Goal: Information Seeking & Learning: Understand process/instructions

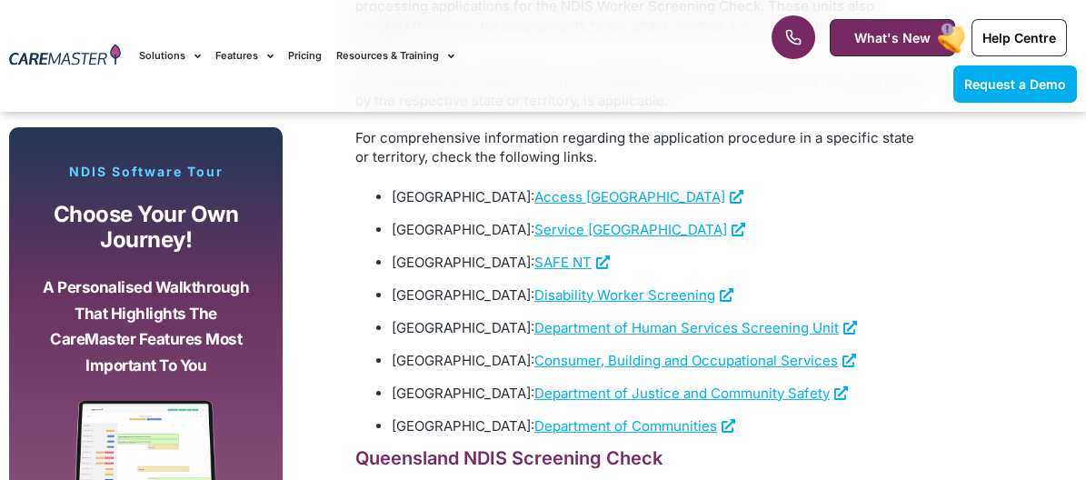
scroll to position [2181, 0]
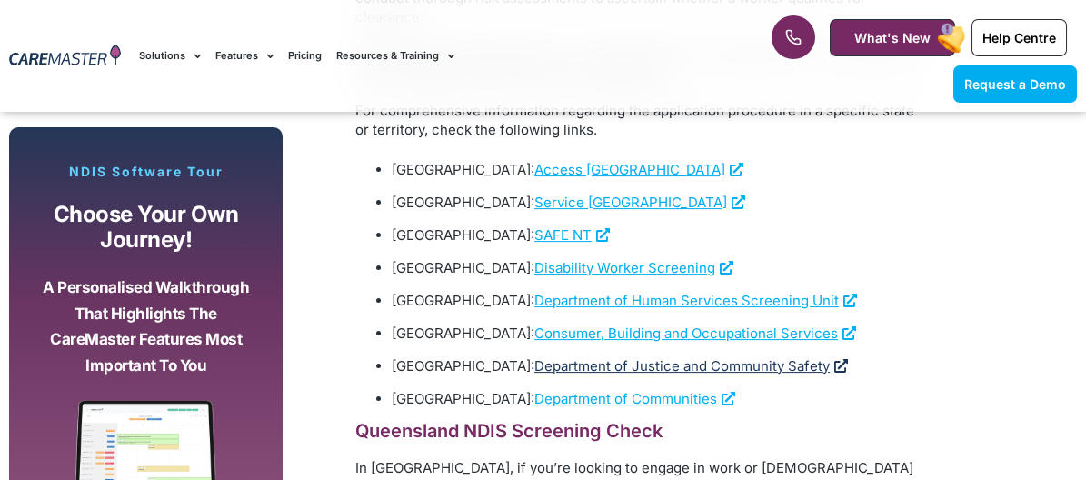
click at [534, 357] on span "Department of Justice and Community Safety" at bounding box center [681, 365] width 295 height 17
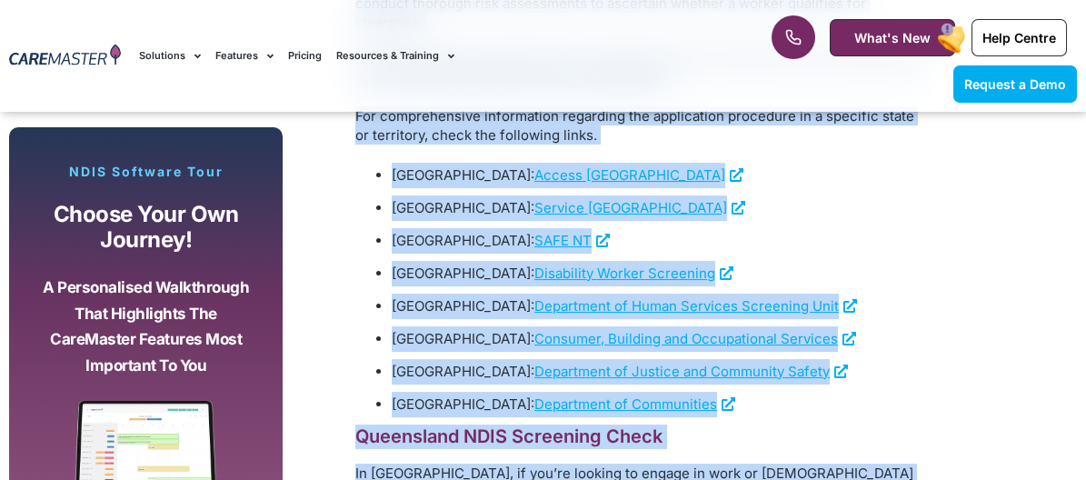
scroll to position [2179, 0]
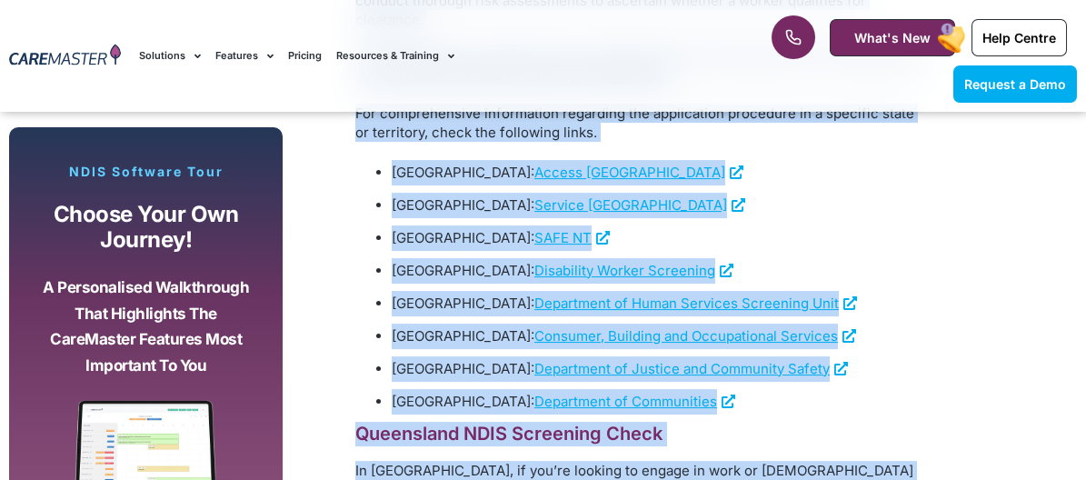
drag, startPoint x: 350, startPoint y: 294, endPoint x: 561, endPoint y: 467, distance: 272.6
click at [806, 245] on ul "[GEOGRAPHIC_DATA]: Access [GEOGRAPHIC_DATA] [GEOGRAPHIC_DATA]: Service [GEOGRAP…" at bounding box center [641, 287] width 573 height 254
click at [803, 225] on li "[GEOGRAPHIC_DATA]: SAFE NT" at bounding box center [660, 237] width 536 height 25
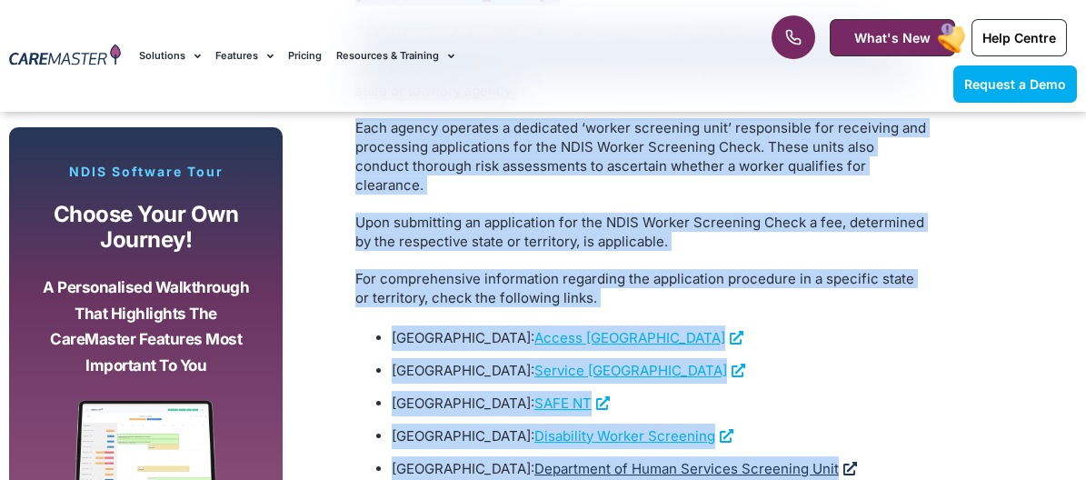
scroll to position [2015, 0]
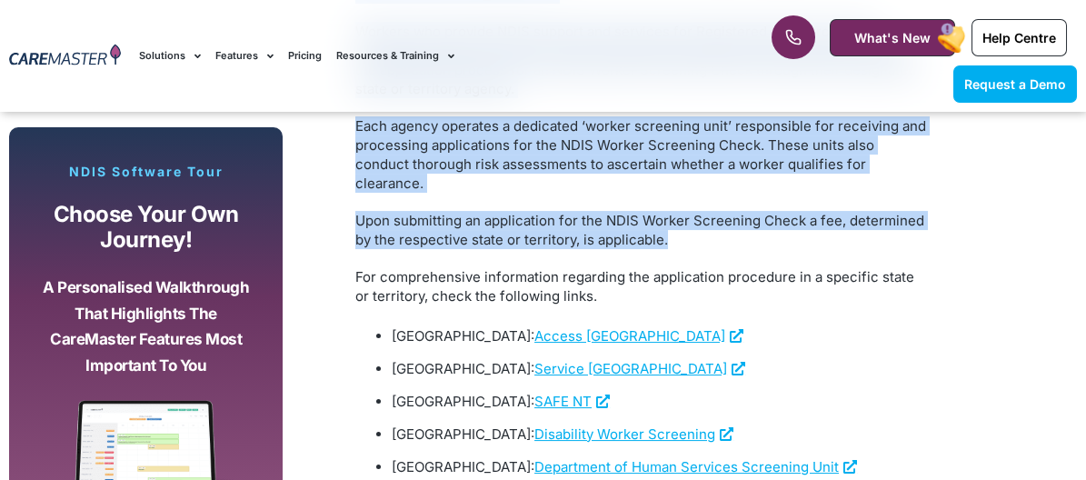
drag, startPoint x: 348, startPoint y: 313, endPoint x: 674, endPoint y: 239, distance: 334.5
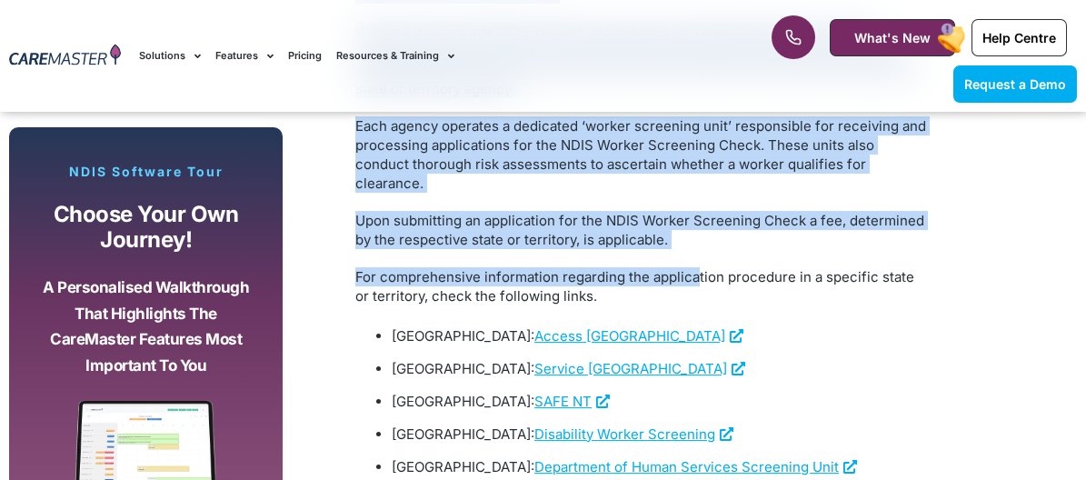
copy div "What is the NDIS Screening Check? The NDIS Worker Screening Check evaluates the…"
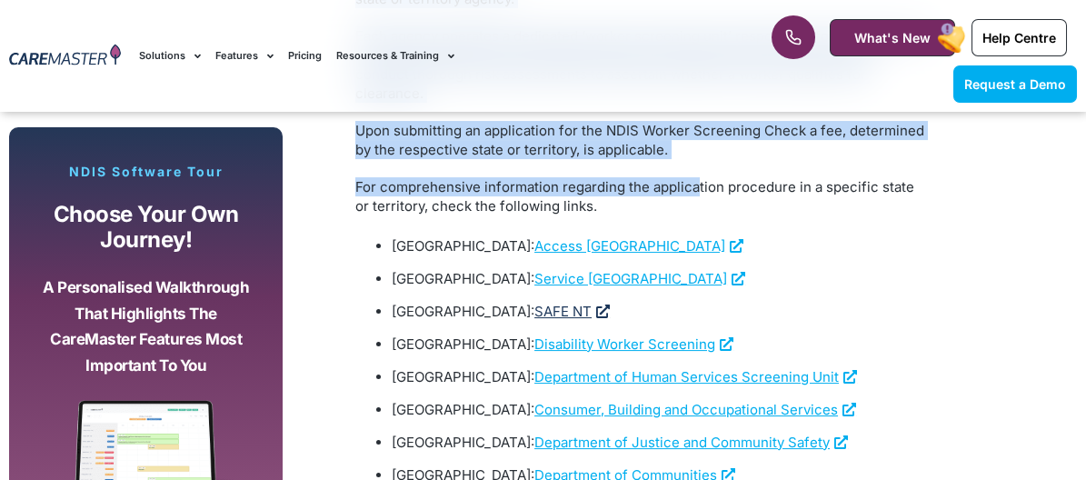
scroll to position [2197, 0]
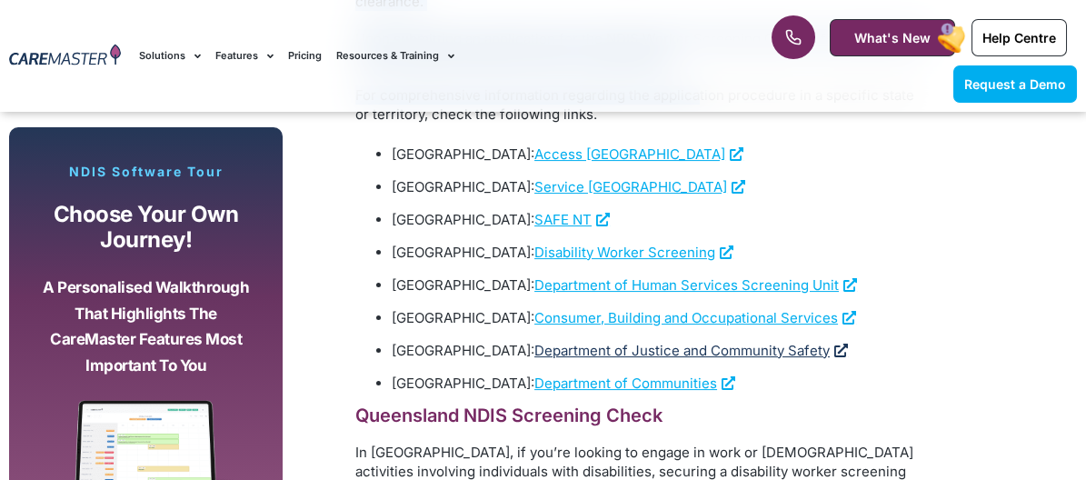
click at [534, 342] on span "Department of Justice and Community Safety" at bounding box center [681, 350] width 295 height 17
